Goal: Transaction & Acquisition: Purchase product/service

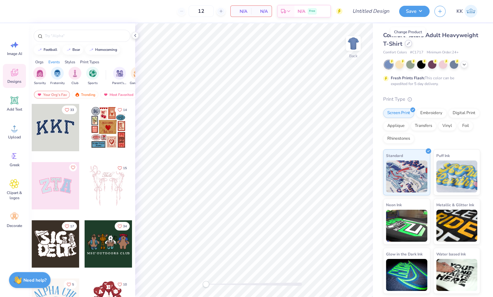
click at [408, 45] on icon at bounding box center [408, 43] width 3 height 3
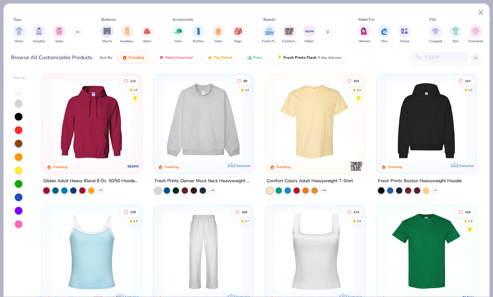
click at [92, 104] on img at bounding box center [91, 121] width 86 height 80
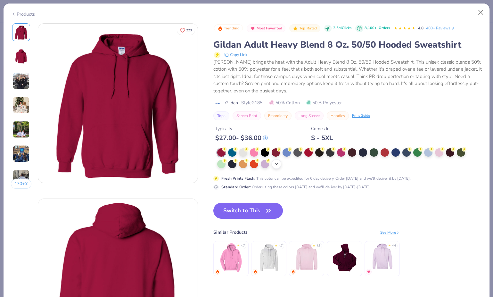
click at [276, 162] on icon at bounding box center [276, 164] width 5 height 5
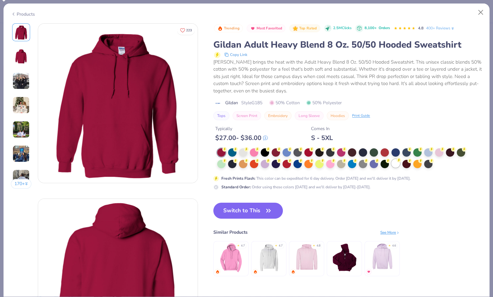
click at [396, 164] on div at bounding box center [395, 163] width 8 height 8
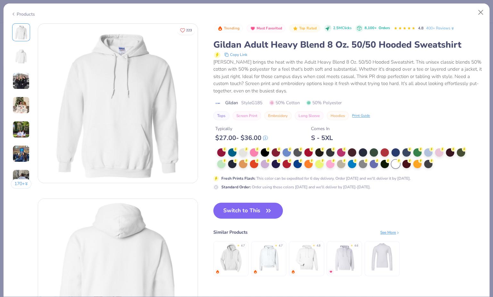
click at [24, 78] on img at bounding box center [20, 80] width 17 height 17
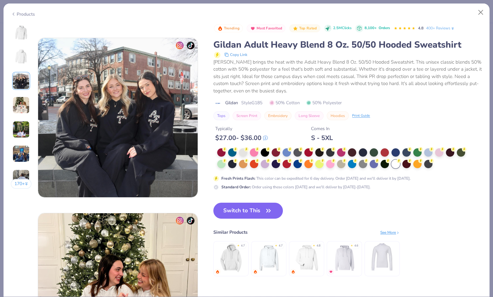
scroll to position [351, 0]
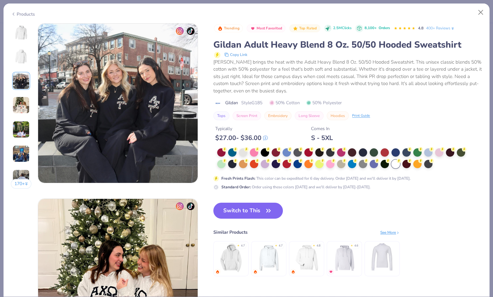
click at [19, 102] on img at bounding box center [20, 105] width 17 height 17
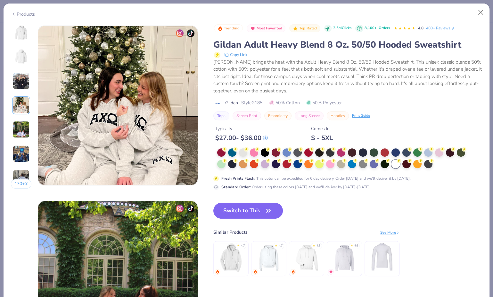
scroll to position [526, 0]
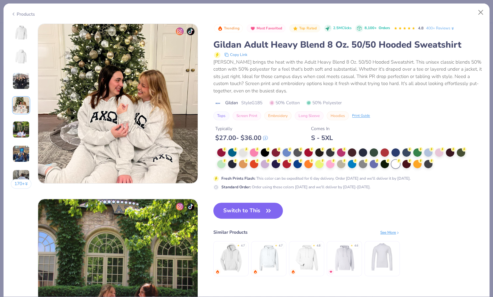
click at [20, 124] on img at bounding box center [20, 129] width 17 height 17
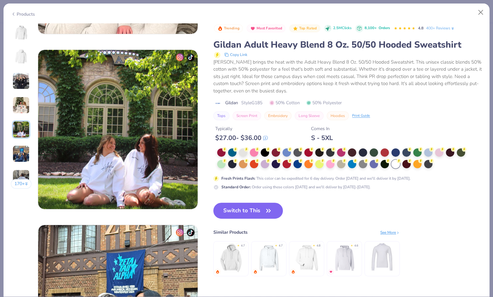
scroll to position [702, 0]
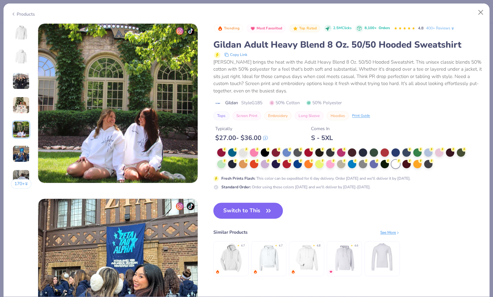
click at [20, 151] on img at bounding box center [20, 153] width 17 height 17
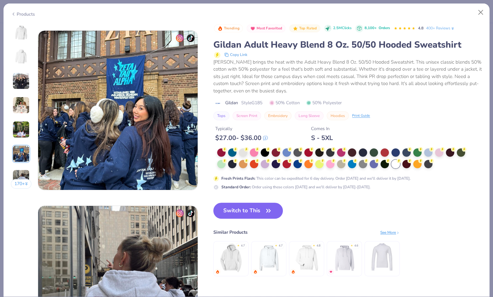
scroll to position [877, 0]
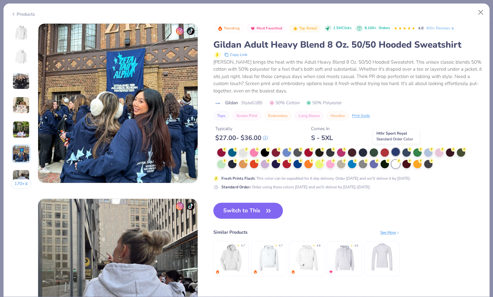
click at [397, 151] on div at bounding box center [395, 152] width 8 height 8
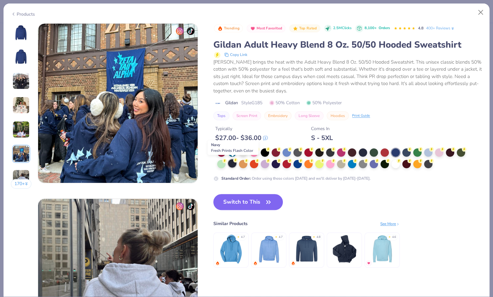
click at [232, 162] on div at bounding box center [232, 163] width 8 height 8
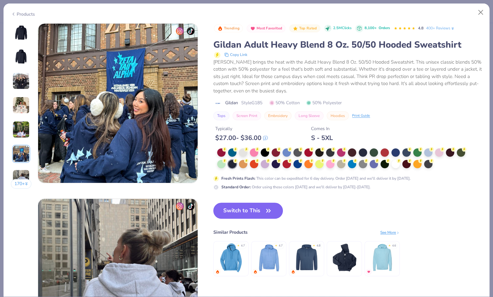
click at [262, 209] on button "Switch to This" at bounding box center [247, 211] width 69 height 16
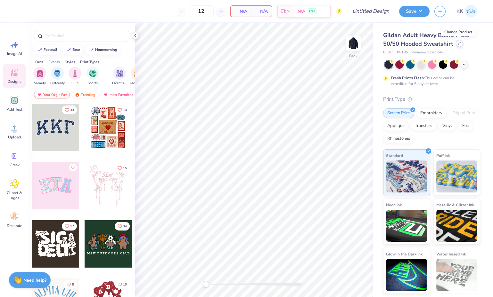
click at [459, 43] on icon at bounding box center [459, 43] width 3 height 3
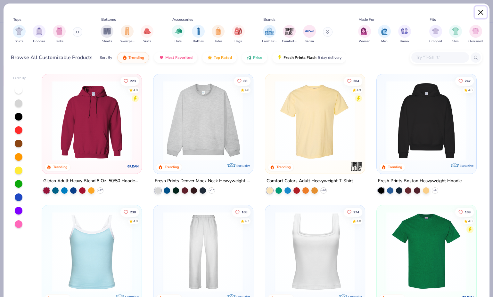
click at [481, 11] on button "Close" at bounding box center [481, 12] width 12 height 12
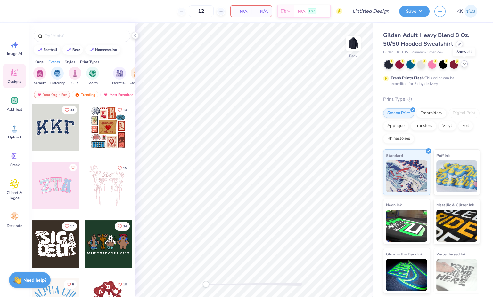
click at [463, 62] on icon at bounding box center [463, 63] width 5 height 5
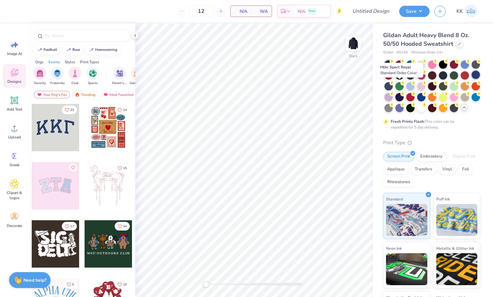
click at [471, 79] on div at bounding box center [475, 75] width 8 height 8
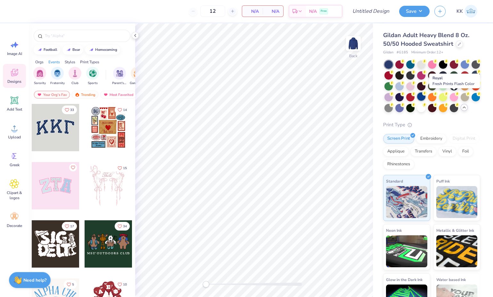
click at [425, 97] on div at bounding box center [421, 97] width 8 height 8
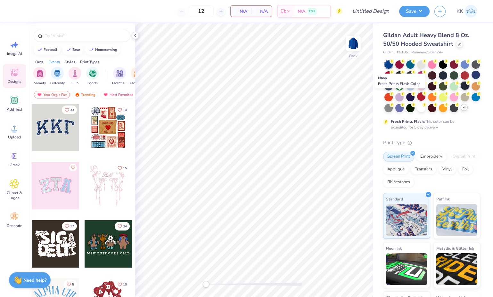
click at [466, 85] on icon at bounding box center [468, 82] width 4 height 4
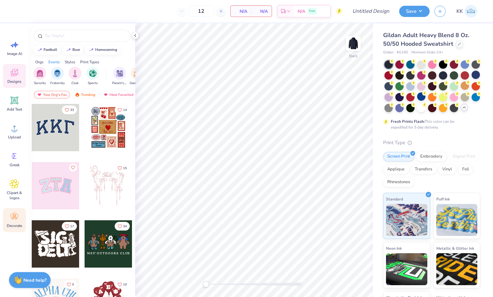
click at [13, 215] on circle at bounding box center [14, 214] width 4 height 4
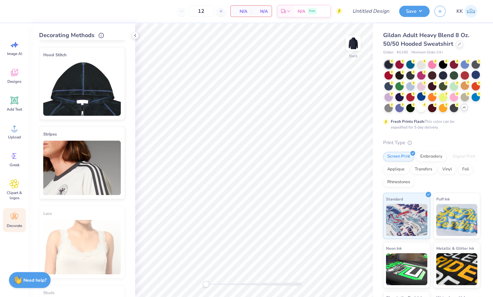
scroll to position [77, 0]
click at [81, 166] on img at bounding box center [81, 168] width 77 height 54
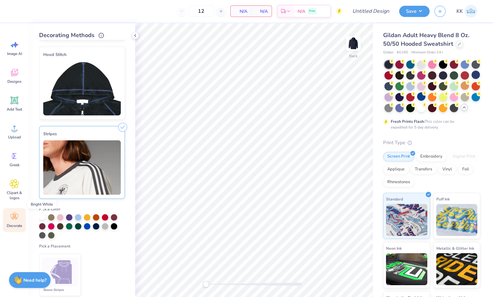
click at [45, 215] on div at bounding box center [42, 217] width 6 height 6
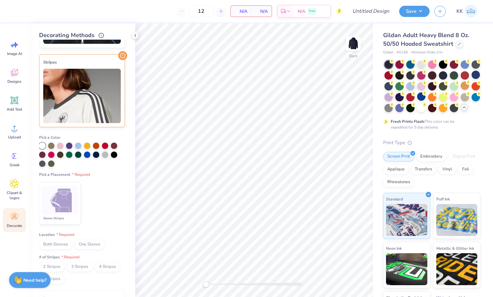
scroll to position [150, 0]
click at [61, 198] on img at bounding box center [60, 200] width 24 height 24
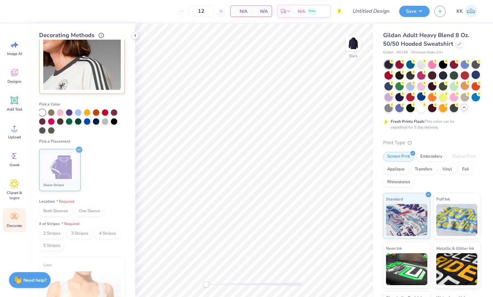
scroll to position [191, 0]
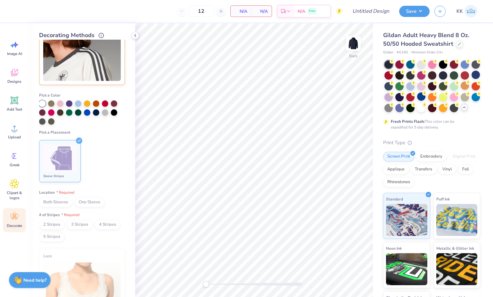
click at [55, 200] on span "Both Sleeves" at bounding box center [55, 203] width 33 height 10
click at [52, 221] on span "2 Stripes" at bounding box center [51, 225] width 25 height 10
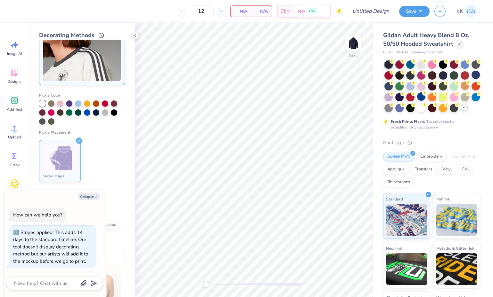
click at [52, 221] on div "How can we help you?" at bounding box center [37, 215] width 57 height 14
click at [95, 195] on button "Collapse" at bounding box center [88, 196] width 21 height 7
type textarea "x"
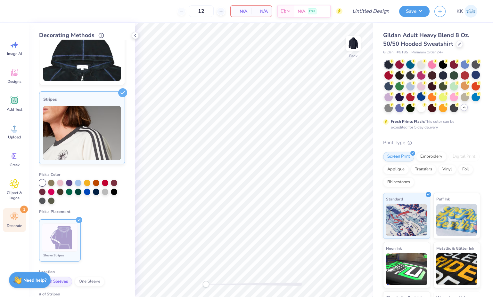
scroll to position [0, 0]
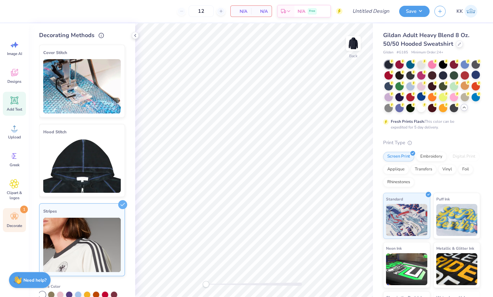
click at [15, 100] on icon at bounding box center [15, 101] width 6 height 6
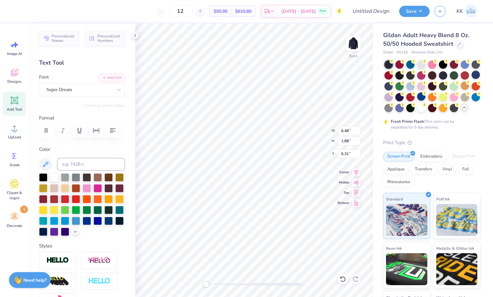
scroll to position [5, 1]
type textarea "T"
click at [91, 89] on div "Super Dream" at bounding box center [79, 90] width 67 height 10
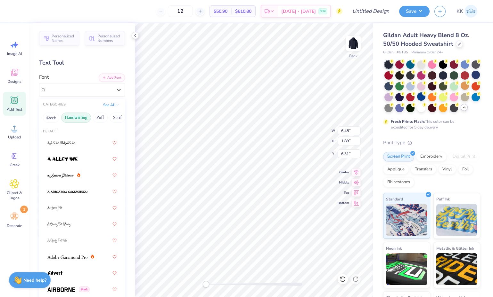
click at [79, 118] on button "Handwriting" at bounding box center [76, 118] width 30 height 10
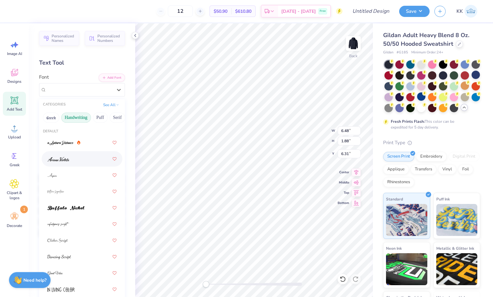
click at [60, 157] on img at bounding box center [58, 159] width 22 height 4
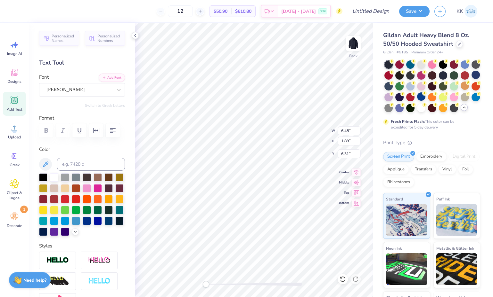
type textarea "club lax"
click at [432, 161] on div "Embroidery" at bounding box center [431, 156] width 30 height 10
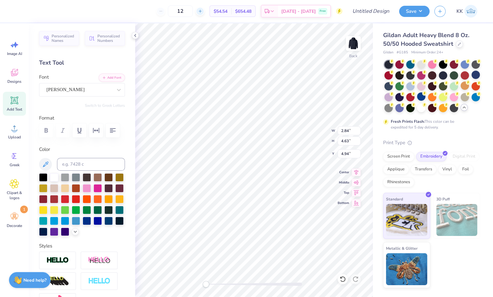
click at [202, 10] on icon at bounding box center [200, 11] width 4 height 4
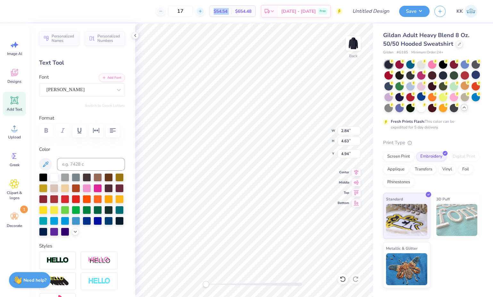
click at [202, 10] on icon at bounding box center [200, 11] width 4 height 4
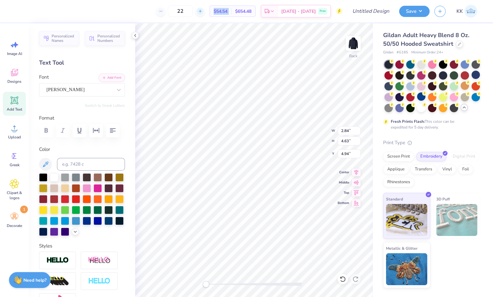
click at [202, 10] on icon at bounding box center [200, 11] width 4 height 4
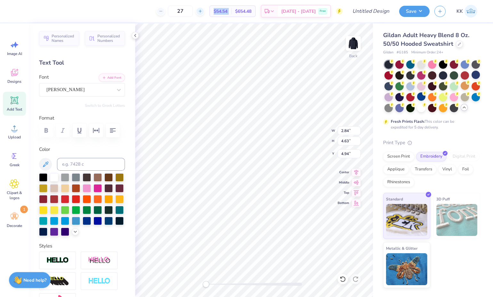
click at [202, 10] on icon at bounding box center [200, 11] width 4 height 4
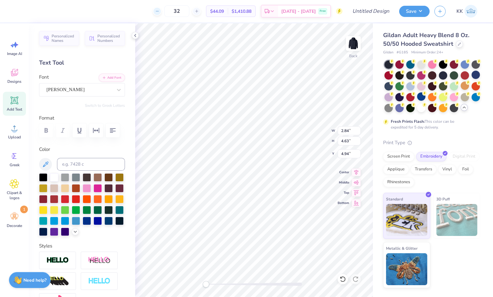
drag, startPoint x: 218, startPoint y: 10, endPoint x: 173, endPoint y: 11, distance: 44.8
click at [158, 11] on line at bounding box center [157, 11] width 3 height 0
click at [159, 12] on icon at bounding box center [157, 11] width 4 height 4
type input "30"
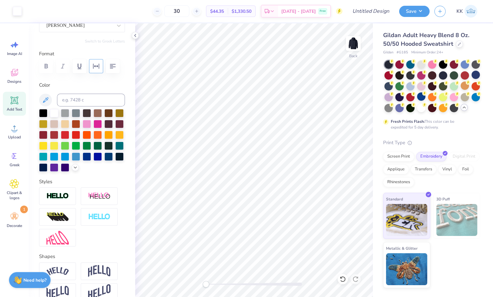
scroll to position [74, 0]
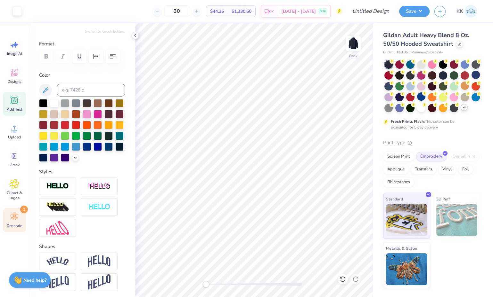
click at [17, 217] on icon at bounding box center [15, 217] width 10 height 10
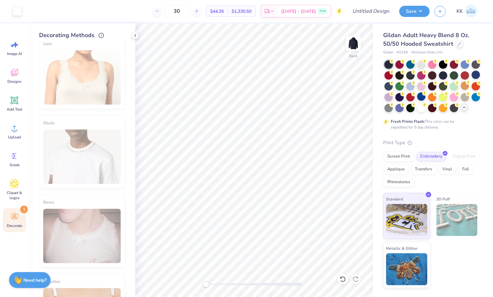
scroll to position [301, 0]
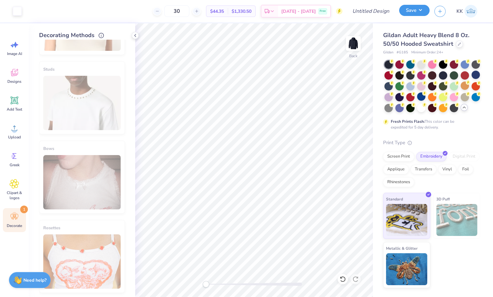
click at [408, 9] on button "Save" at bounding box center [414, 10] width 30 height 11
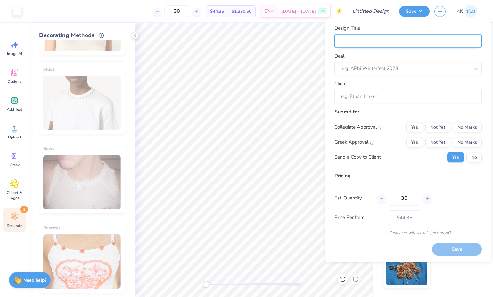
click at [397, 44] on input "Design Title" at bounding box center [407, 41] width 147 height 14
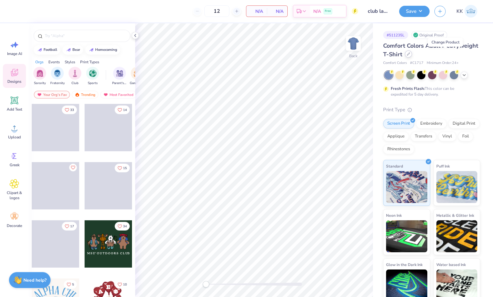
click at [412, 56] on div at bounding box center [408, 54] width 7 height 7
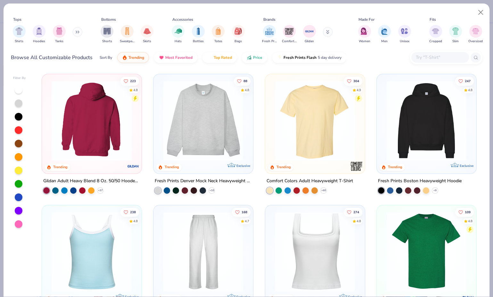
click at [96, 106] on img at bounding box center [91, 121] width 86 height 80
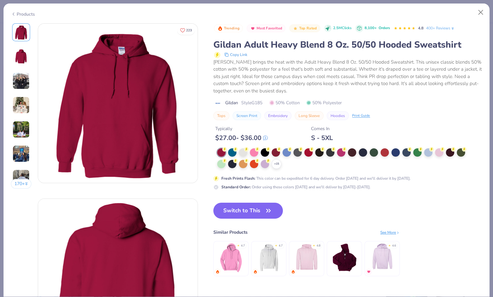
click at [23, 103] on img at bounding box center [20, 105] width 17 height 17
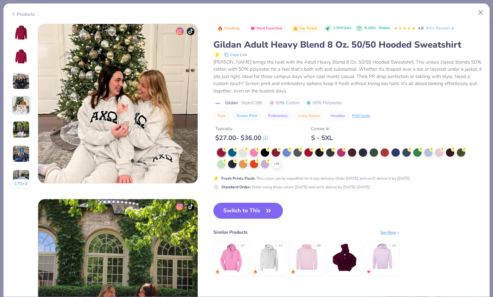
click at [22, 127] on img at bounding box center [20, 129] width 17 height 17
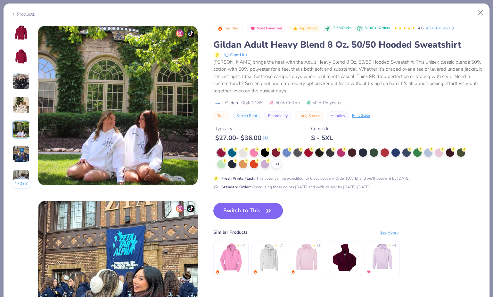
scroll to position [702, 0]
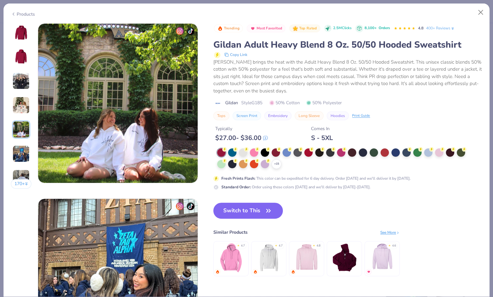
click at [21, 154] on img at bounding box center [20, 153] width 17 height 17
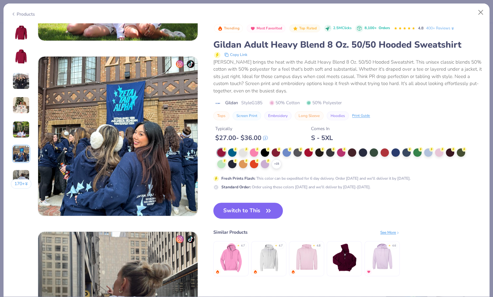
scroll to position [877, 0]
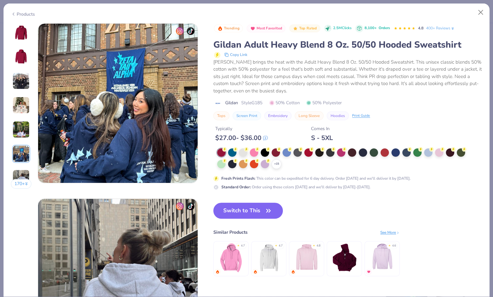
click at [20, 173] on img at bounding box center [20, 178] width 17 height 17
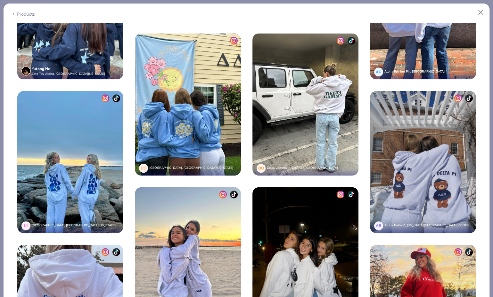
scroll to position [1522, 0]
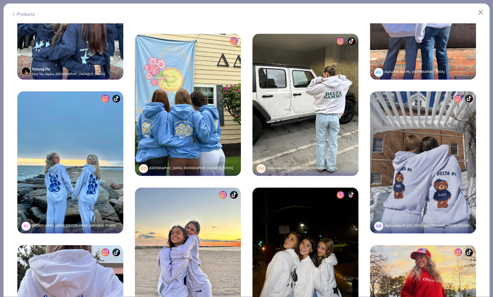
click at [317, 100] on img at bounding box center [305, 105] width 106 height 142
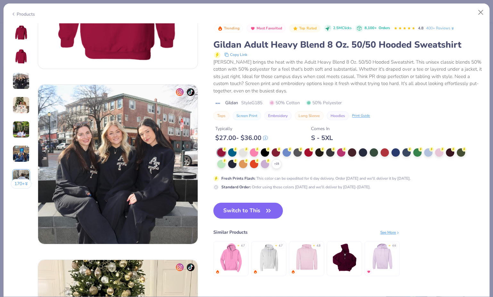
scroll to position [285, 0]
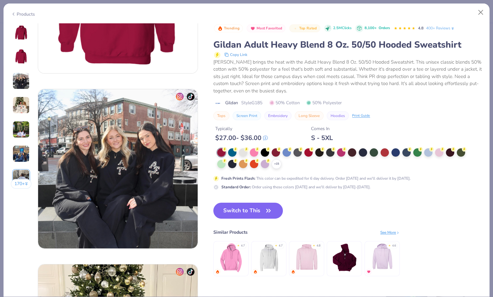
click at [195, 119] on img at bounding box center [117, 168] width 159 height 159
click at [155, 136] on img at bounding box center [117, 168] width 159 height 159
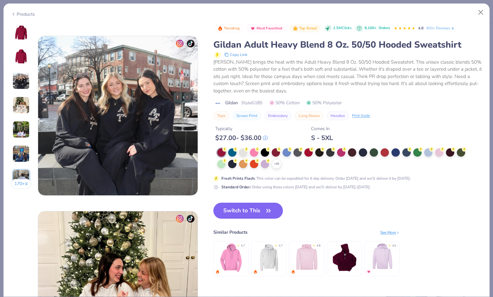
scroll to position [343, 0]
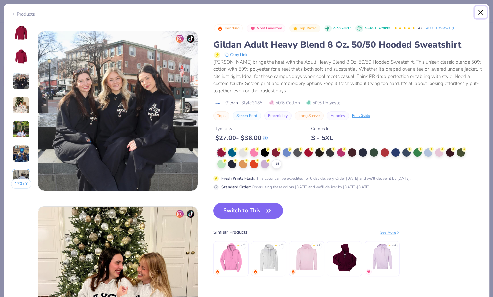
click at [479, 11] on button "Close" at bounding box center [481, 12] width 12 height 12
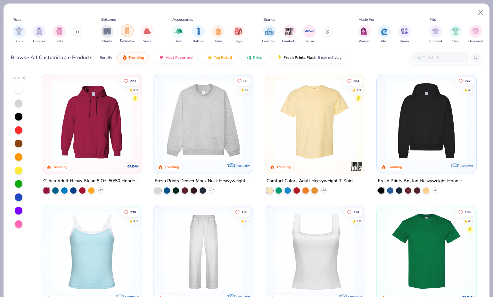
click at [125, 36] on div "filter for Sweatpants" at bounding box center [127, 30] width 13 height 13
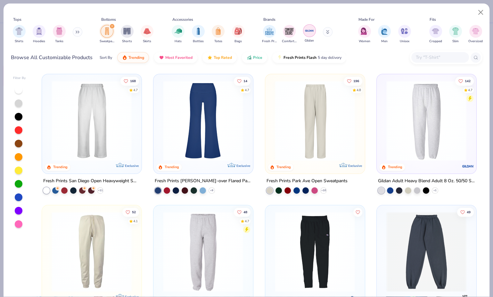
click at [311, 31] on img "filter for Gildan" at bounding box center [310, 31] width 10 height 10
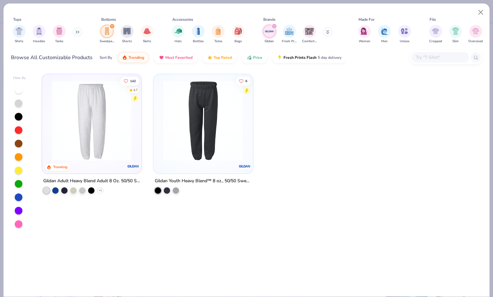
click at [105, 136] on img at bounding box center [91, 121] width 86 height 80
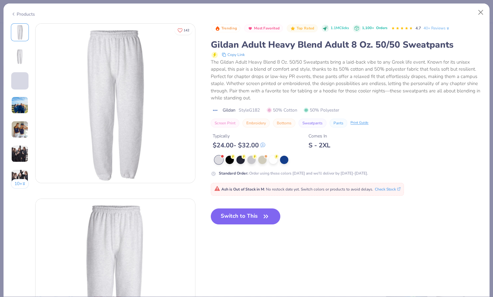
click at [18, 110] on img at bounding box center [19, 105] width 17 height 17
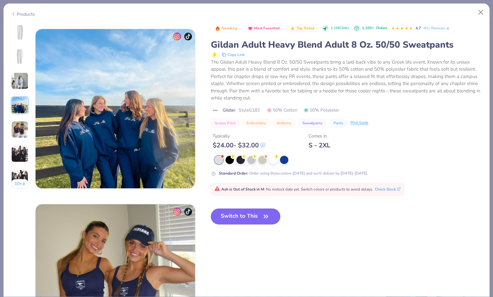
scroll to position [526, 0]
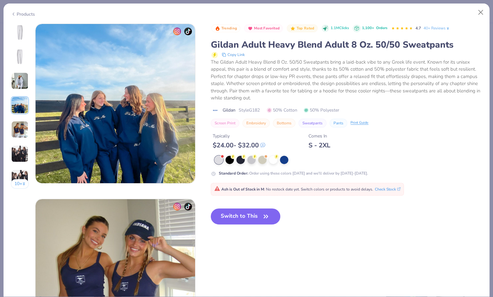
click at [19, 82] on img at bounding box center [19, 80] width 17 height 17
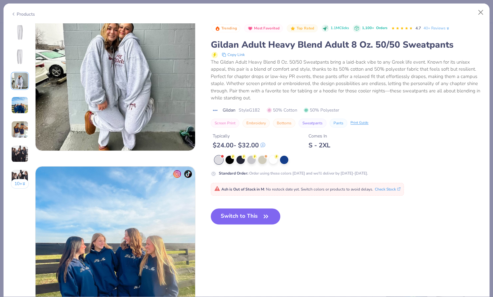
scroll to position [351, 0]
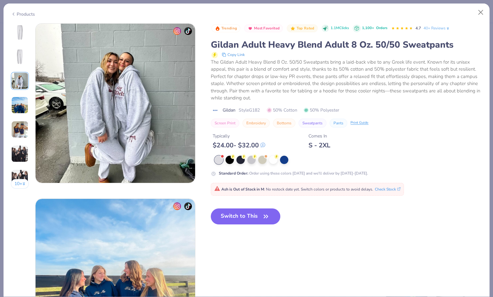
click at [19, 104] on img at bounding box center [19, 105] width 17 height 17
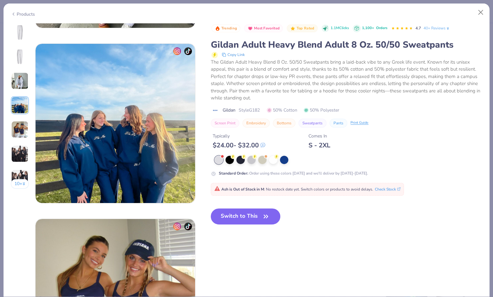
scroll to position [526, 0]
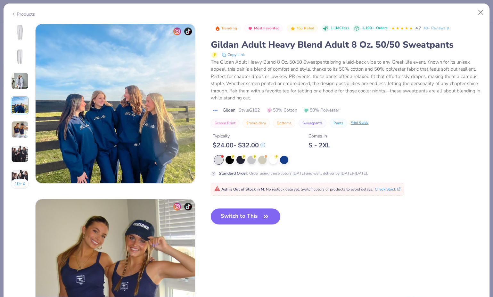
click at [20, 127] on img at bounding box center [19, 129] width 17 height 17
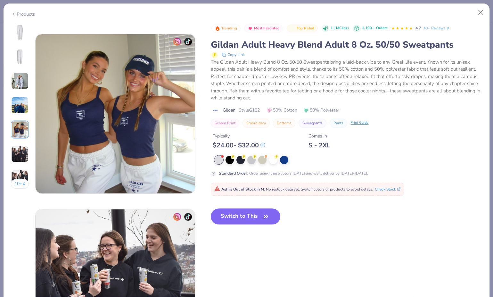
scroll to position [702, 0]
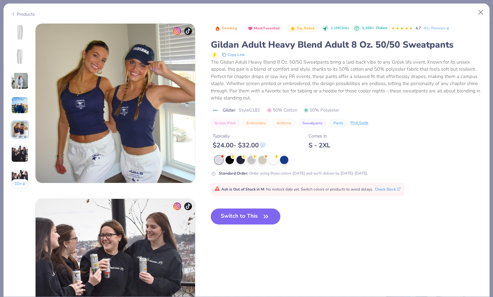
click at [20, 148] on img at bounding box center [19, 153] width 17 height 17
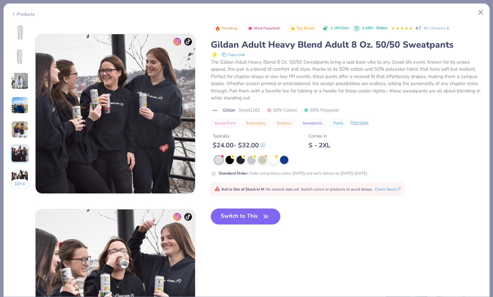
scroll to position [877, 0]
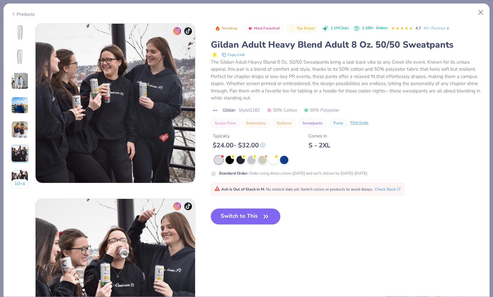
click at [21, 173] on img at bounding box center [19, 178] width 17 height 17
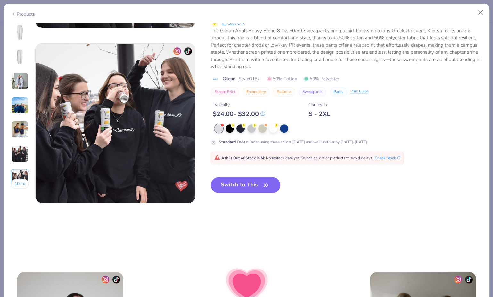
scroll to position [1052, 0]
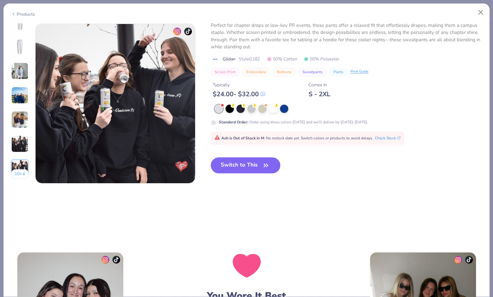
click at [20, 77] on img at bounding box center [19, 70] width 17 height 17
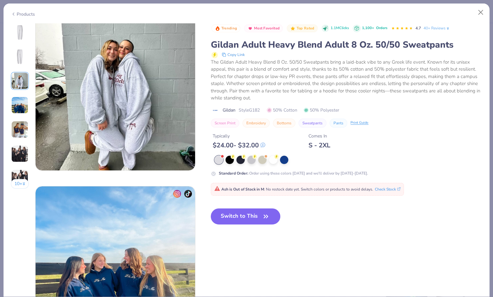
scroll to position [351, 0]
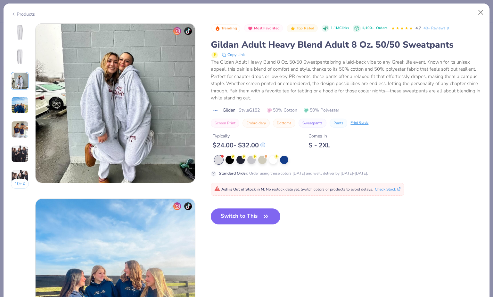
click at [18, 102] on img at bounding box center [19, 105] width 17 height 17
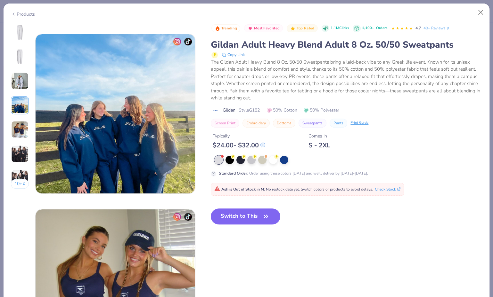
scroll to position [526, 0]
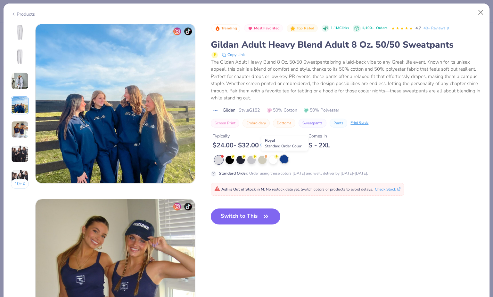
click at [282, 158] on div at bounding box center [284, 159] width 8 height 8
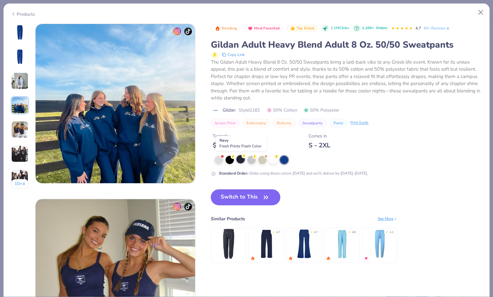
click at [238, 158] on div at bounding box center [240, 159] width 8 height 8
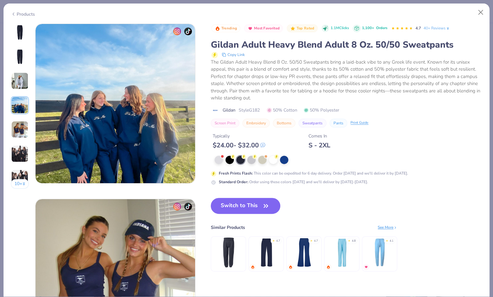
click at [83, 76] on img at bounding box center [115, 103] width 159 height 159
click at [230, 204] on button "Switch to This" at bounding box center [245, 206] width 69 height 16
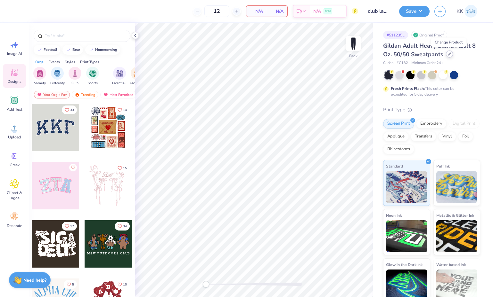
click at [448, 53] on icon at bounding box center [449, 54] width 3 height 3
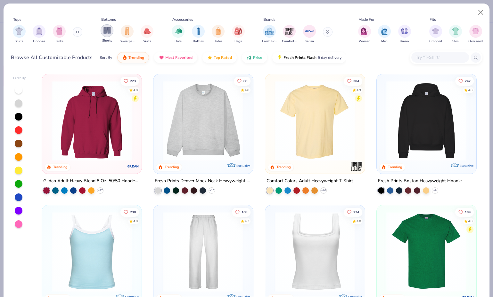
click at [102, 27] on div "filter for Shorts" at bounding box center [107, 30] width 13 height 13
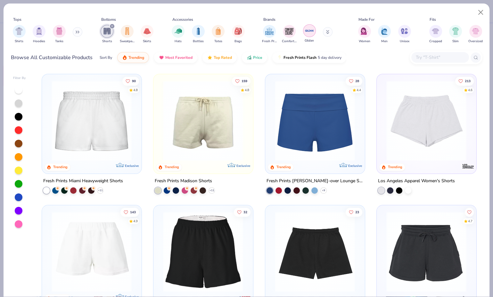
click at [313, 31] on img "filter for Gildan" at bounding box center [310, 31] width 10 height 10
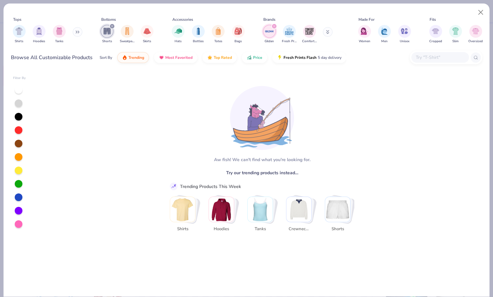
click at [272, 25] on div "filter for Gildan" at bounding box center [274, 26] width 6 height 6
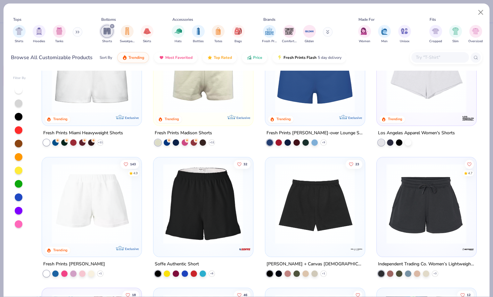
scroll to position [48, 0]
click at [89, 190] on img at bounding box center [91, 203] width 86 height 80
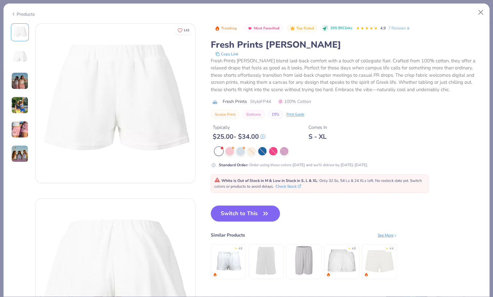
click at [19, 82] on img at bounding box center [19, 80] width 17 height 17
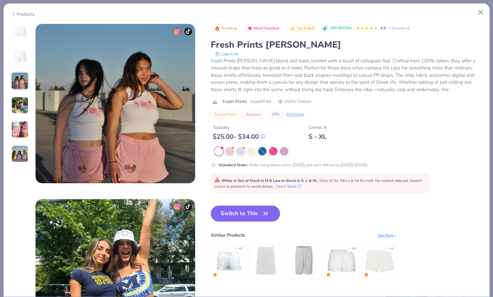
scroll to position [351, 0]
click at [18, 105] on img at bounding box center [19, 105] width 17 height 17
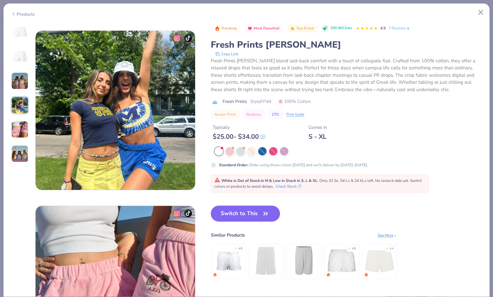
scroll to position [526, 0]
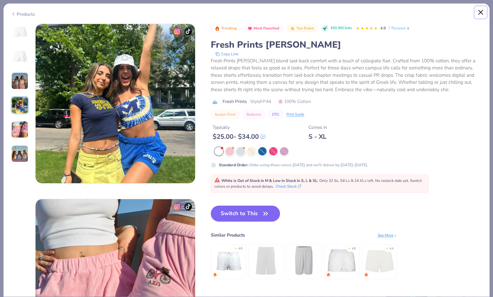
click at [475, 11] on button "Close" at bounding box center [481, 12] width 12 height 12
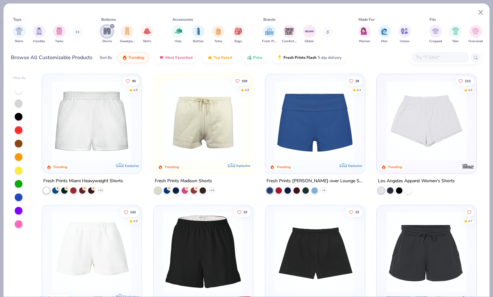
click at [408, 113] on img at bounding box center [426, 121] width 86 height 80
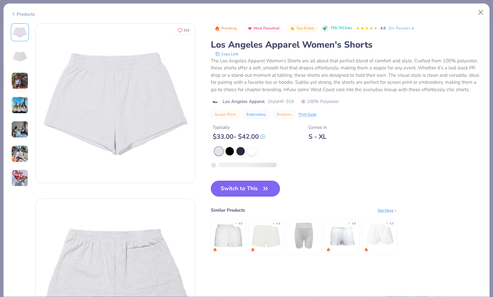
click at [21, 87] on img at bounding box center [19, 80] width 17 height 17
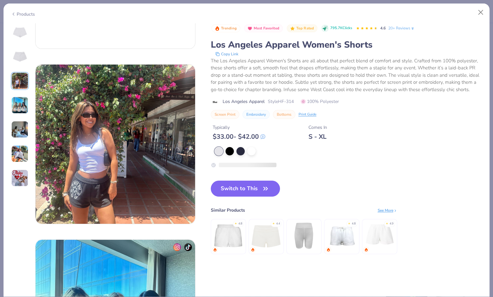
scroll to position [351, 0]
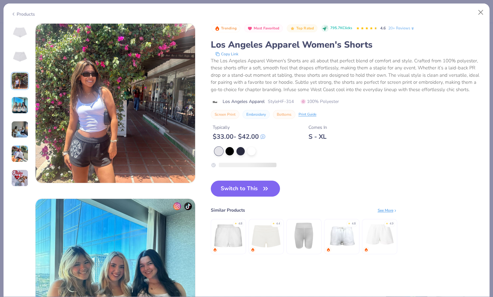
click at [18, 106] on img at bounding box center [19, 105] width 17 height 17
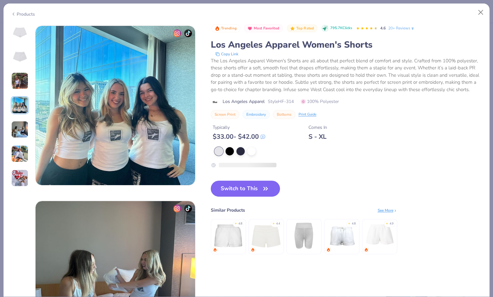
scroll to position [526, 0]
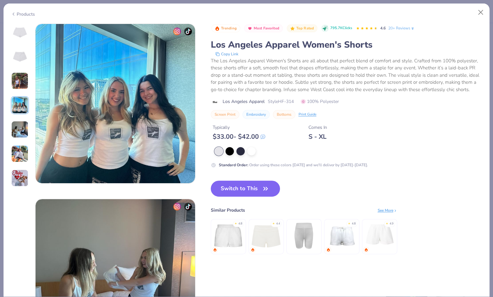
click at [21, 138] on div at bounding box center [20, 130] width 18 height 18
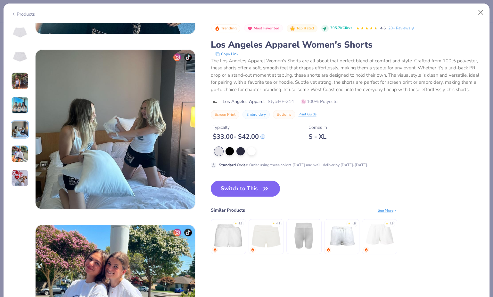
scroll to position [702, 0]
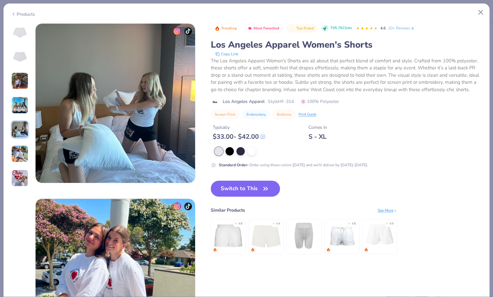
click at [16, 157] on img at bounding box center [19, 153] width 17 height 17
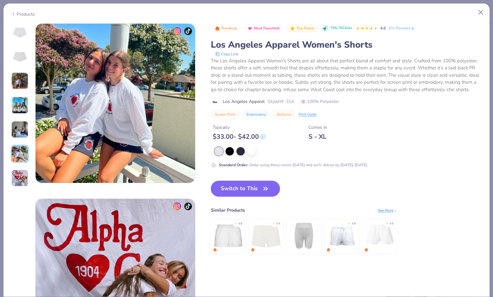
click at [18, 170] on img at bounding box center [19, 178] width 17 height 17
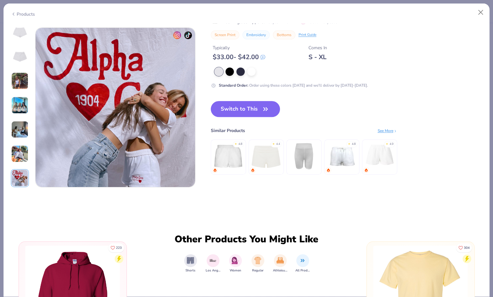
scroll to position [1052, 0]
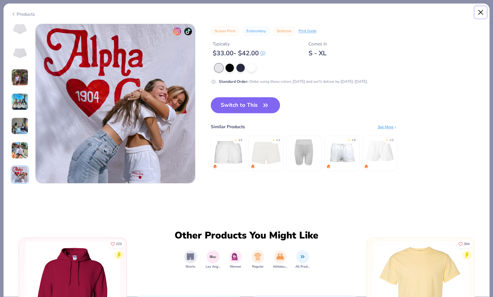
click at [482, 14] on button "Close" at bounding box center [481, 12] width 12 height 12
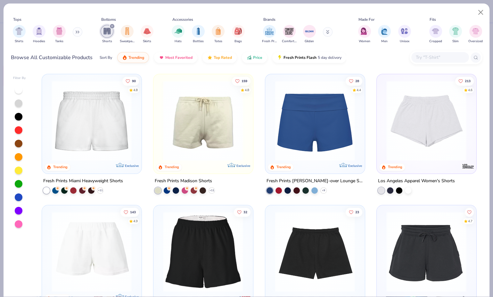
click at [191, 123] on img at bounding box center [203, 121] width 86 height 80
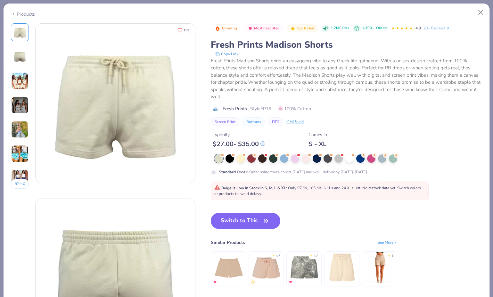
click at [23, 87] on img at bounding box center [19, 80] width 17 height 17
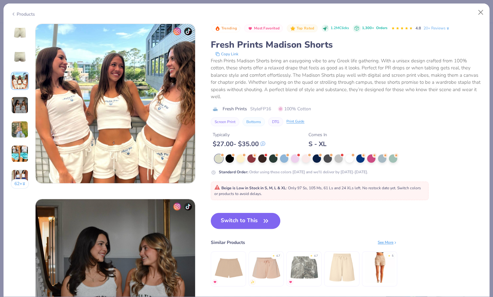
scroll to position [351, 0]
click at [19, 106] on img at bounding box center [19, 105] width 17 height 17
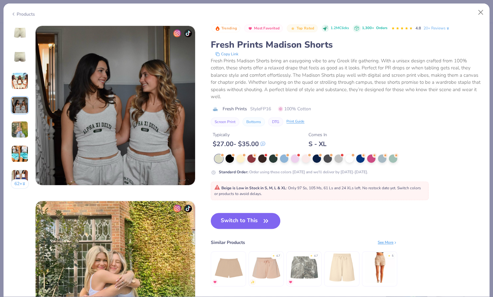
scroll to position [526, 0]
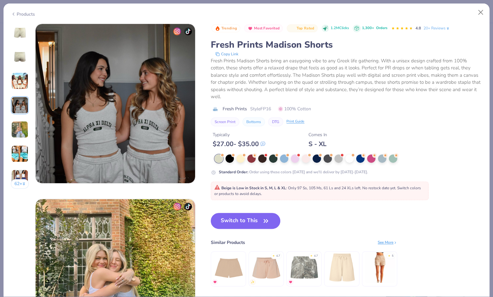
click at [16, 125] on img at bounding box center [19, 129] width 17 height 17
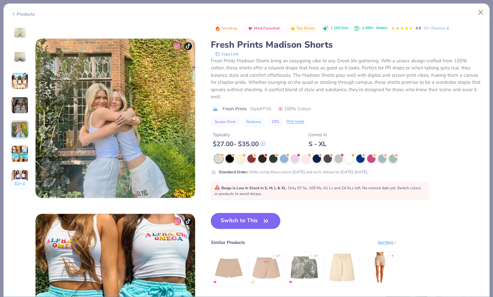
scroll to position [702, 0]
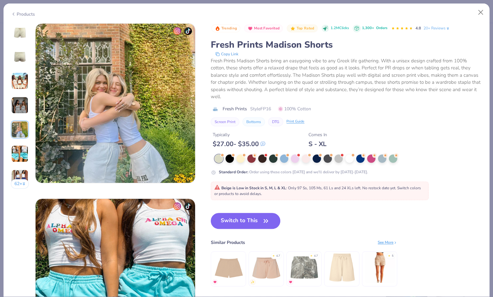
click at [16, 150] on img at bounding box center [19, 153] width 17 height 17
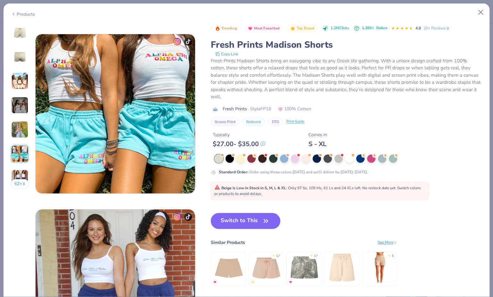
scroll to position [877, 0]
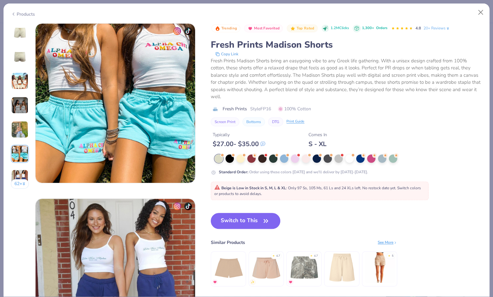
click at [17, 173] on img at bounding box center [19, 178] width 17 height 17
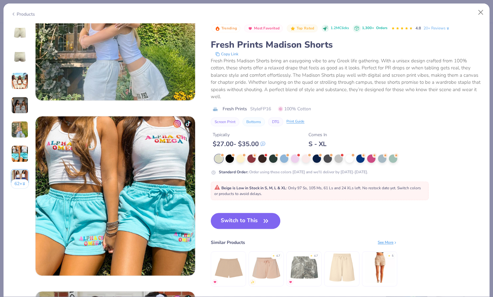
scroll to position [783, 0]
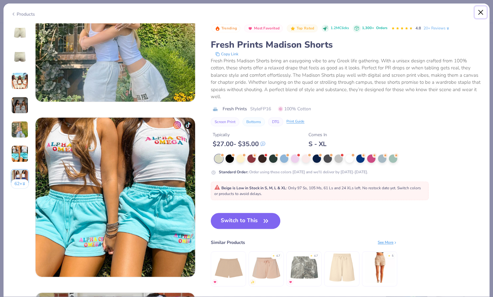
click at [481, 12] on button "Close" at bounding box center [481, 12] width 12 height 12
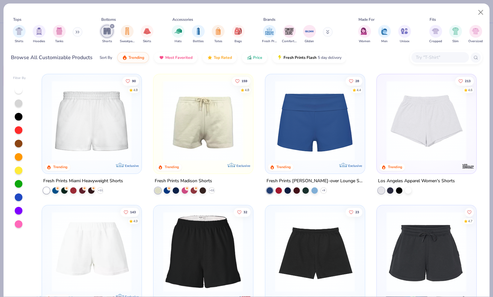
click at [73, 102] on img at bounding box center [91, 121] width 86 height 80
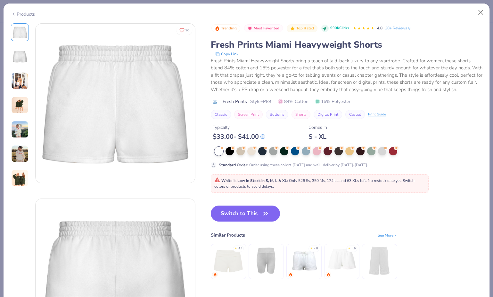
click at [17, 79] on img at bounding box center [19, 80] width 17 height 17
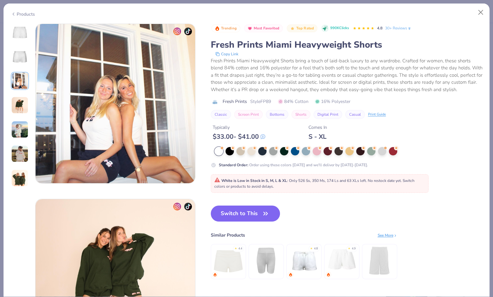
scroll to position [351, 0]
click at [19, 102] on img at bounding box center [19, 105] width 17 height 17
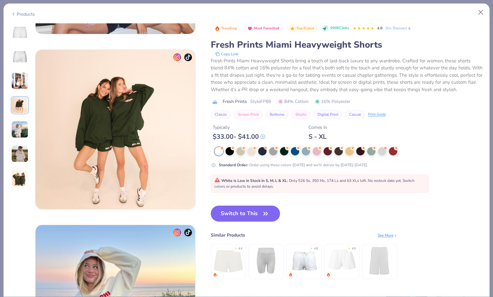
scroll to position [526, 0]
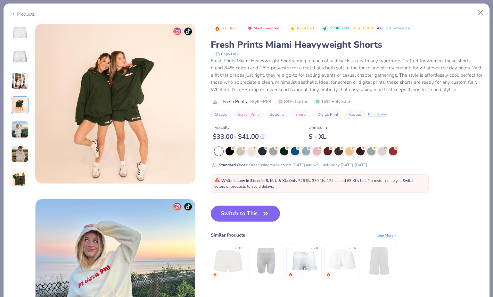
click at [17, 129] on img at bounding box center [19, 129] width 17 height 17
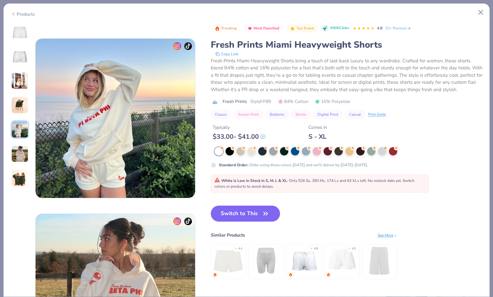
scroll to position [702, 0]
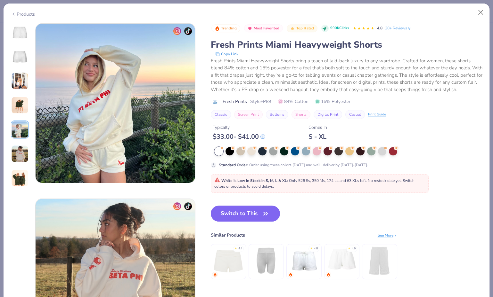
click at [18, 152] on img at bounding box center [19, 153] width 17 height 17
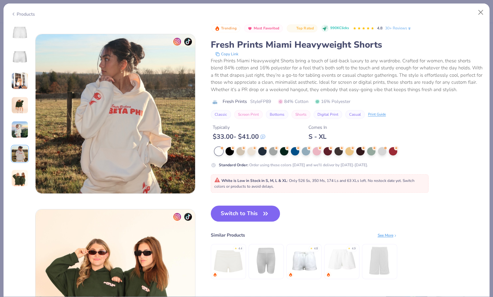
scroll to position [877, 0]
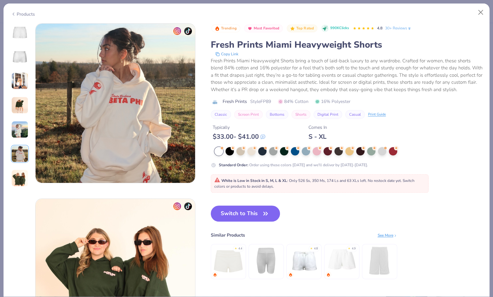
click at [19, 180] on img at bounding box center [19, 178] width 17 height 17
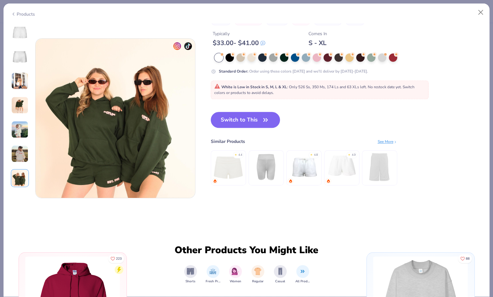
scroll to position [1052, 0]
